Goal: Find specific page/section: Find specific page/section

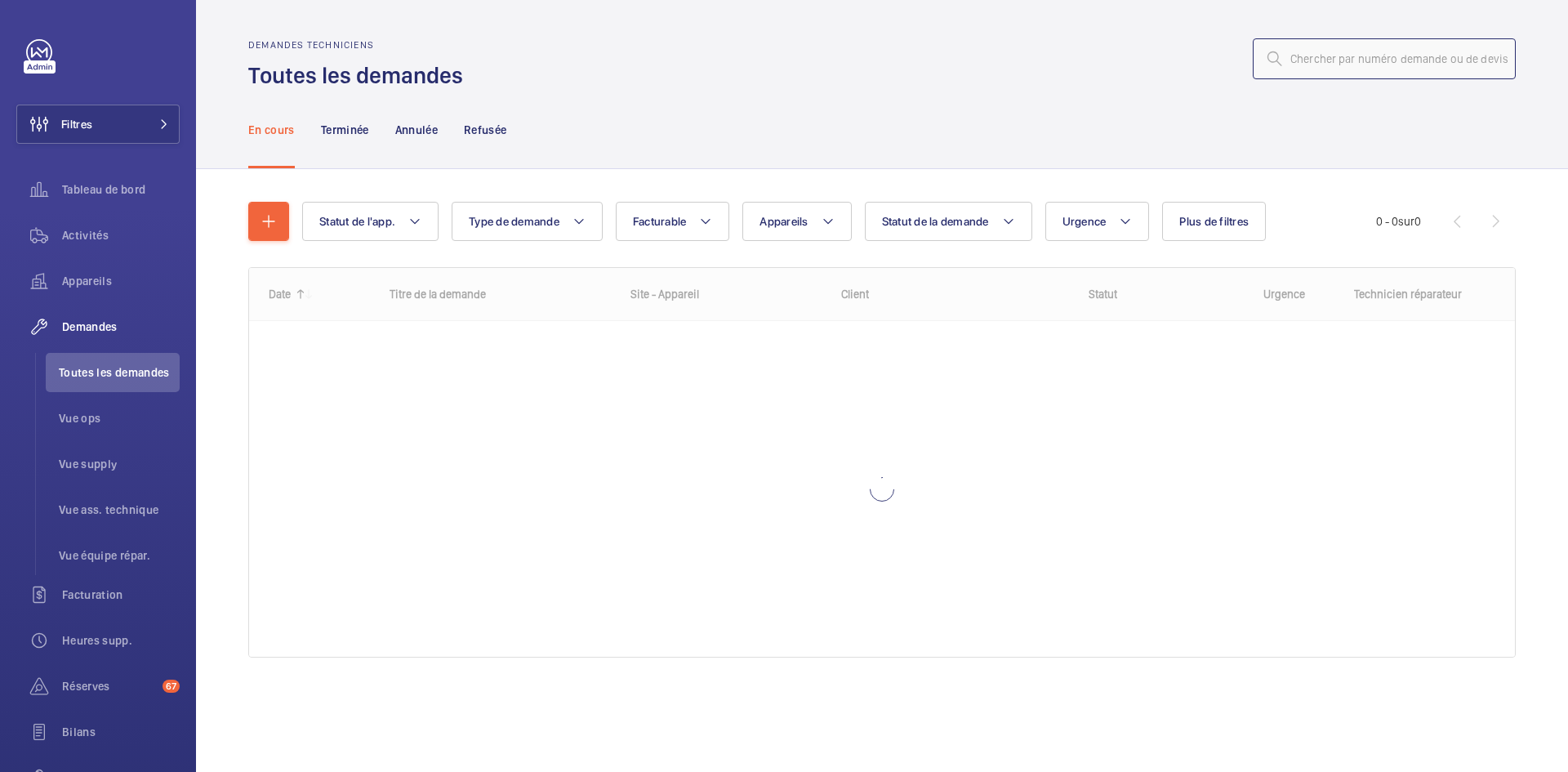
click at [1323, 60] on input "text" at bounding box center [1384, 58] width 263 height 41
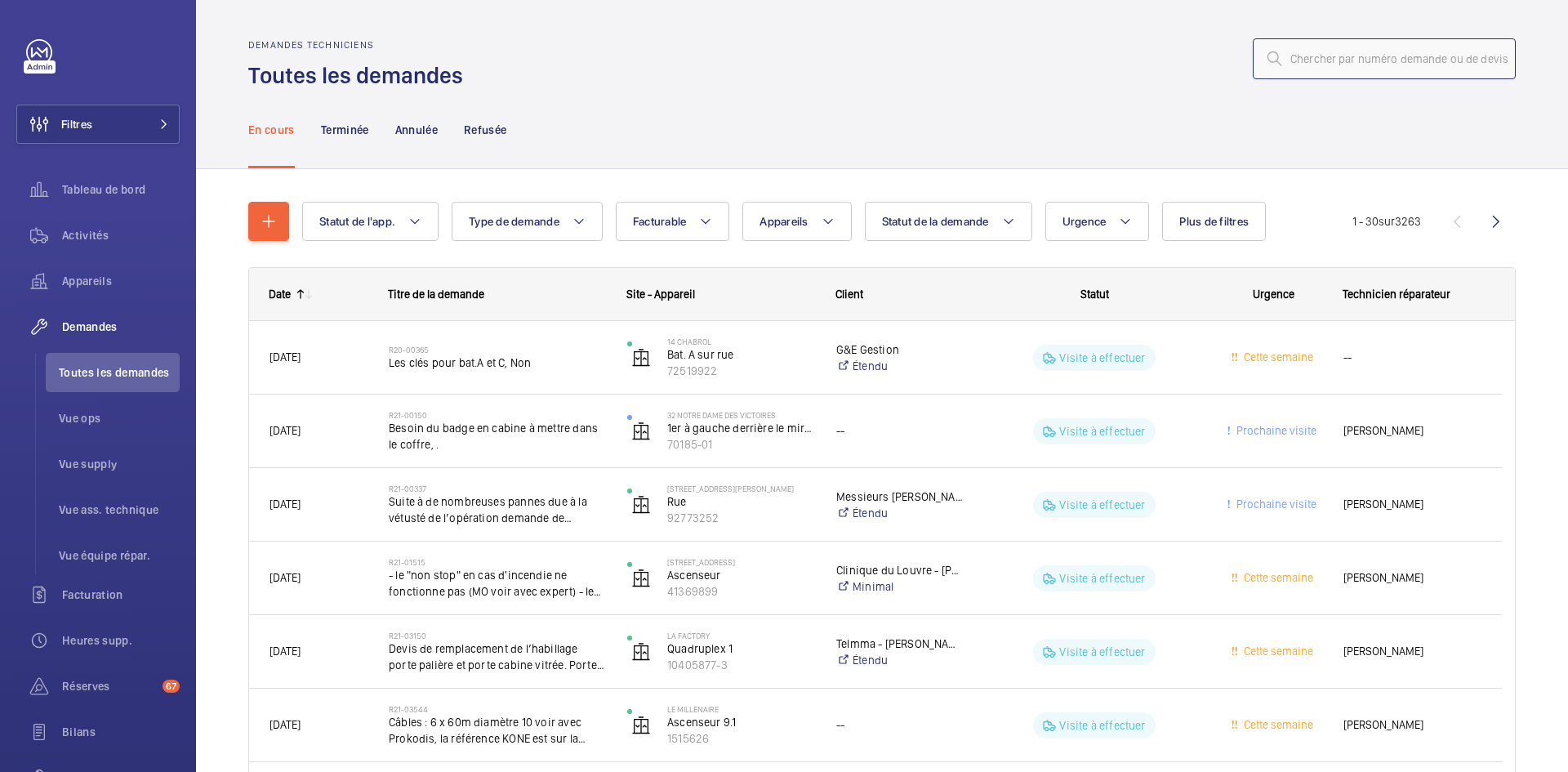
paste input "R25-12183"
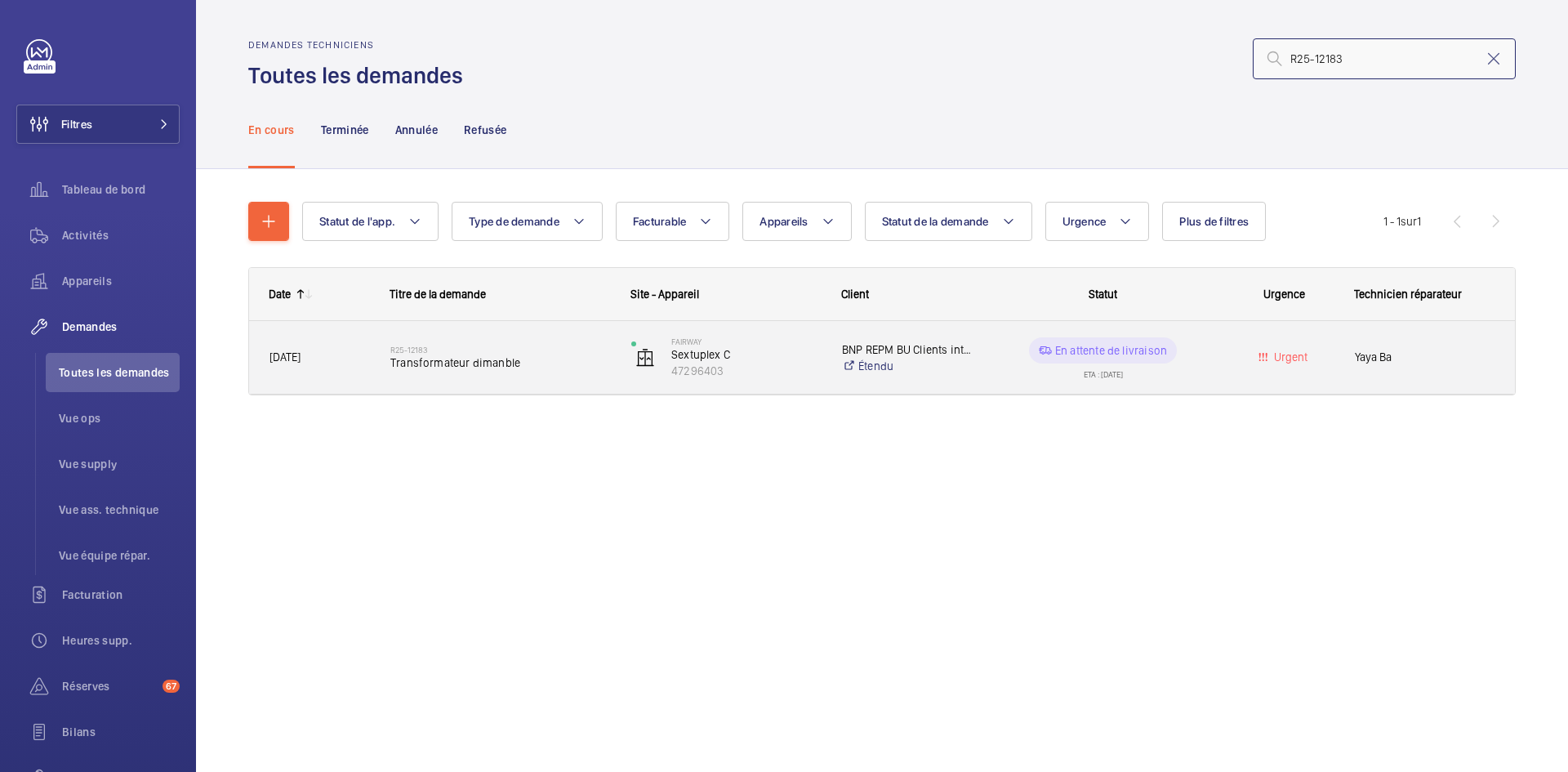
type input "R25-12183"
click at [420, 366] on span "Transformateur dimanble" at bounding box center [500, 362] width 220 height 16
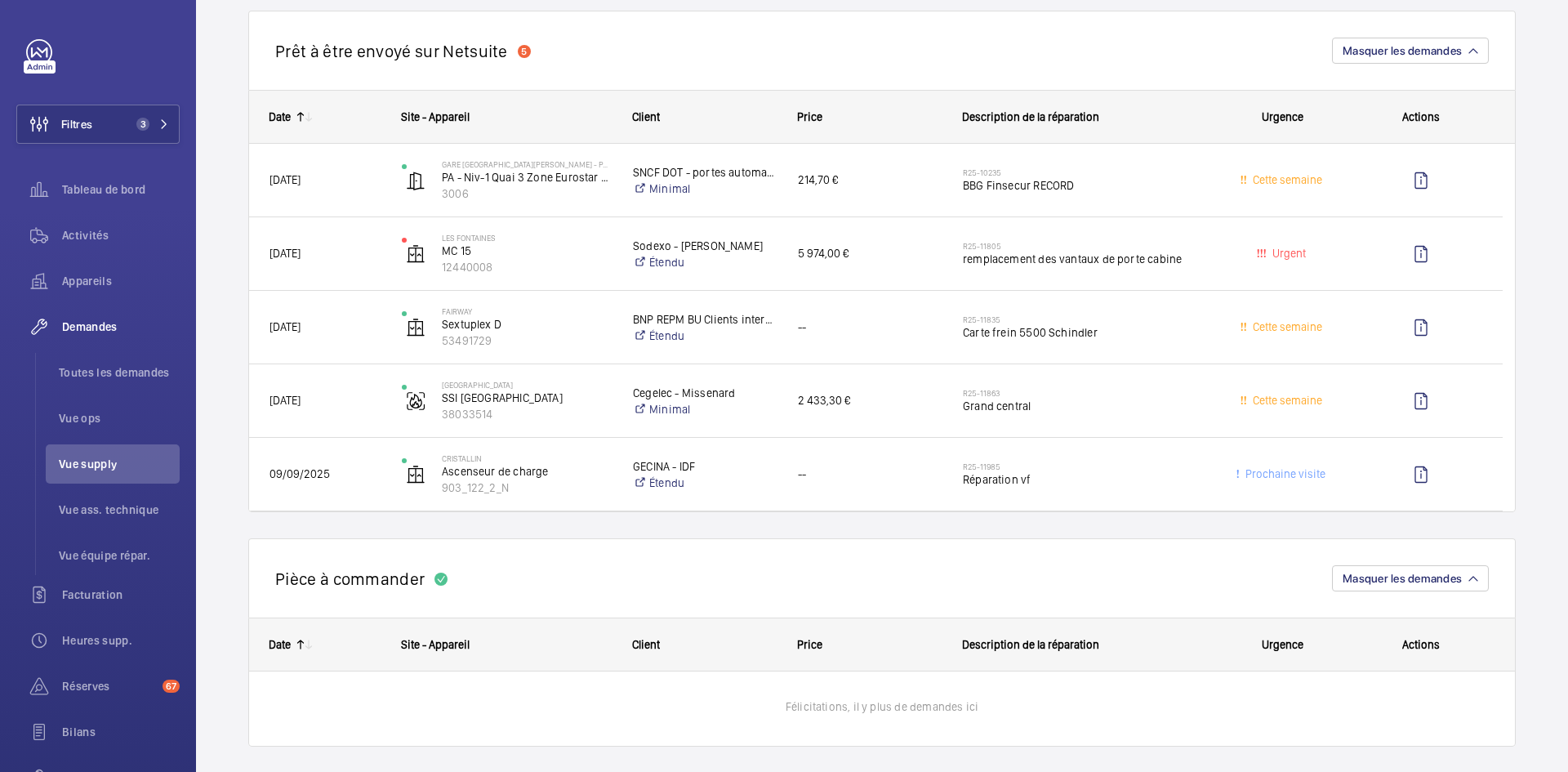
scroll to position [1470, 0]
